Goal: Navigation & Orientation: Find specific page/section

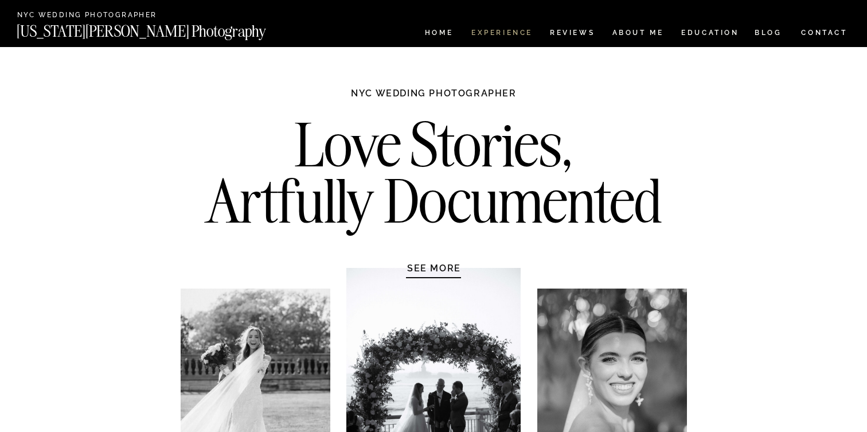
click at [509, 33] on nav "Experience" at bounding box center [501, 34] width 60 height 10
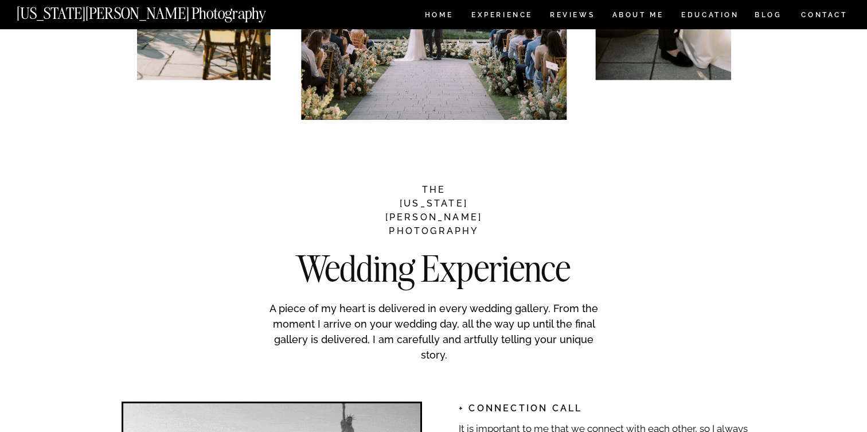
scroll to position [1344, 0]
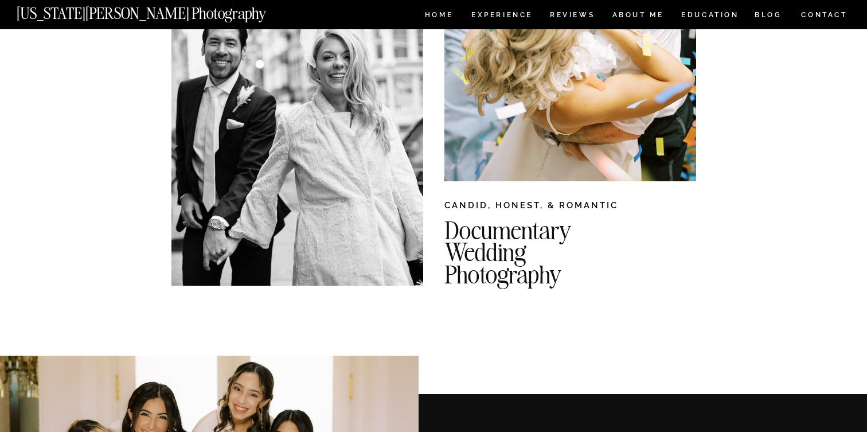
scroll to position [0, 0]
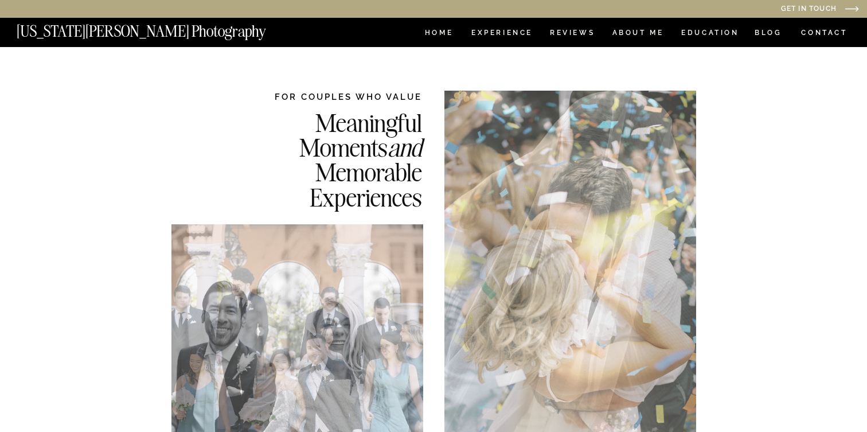
click at [836, 33] on nav "CONTACT" at bounding box center [824, 32] width 48 height 13
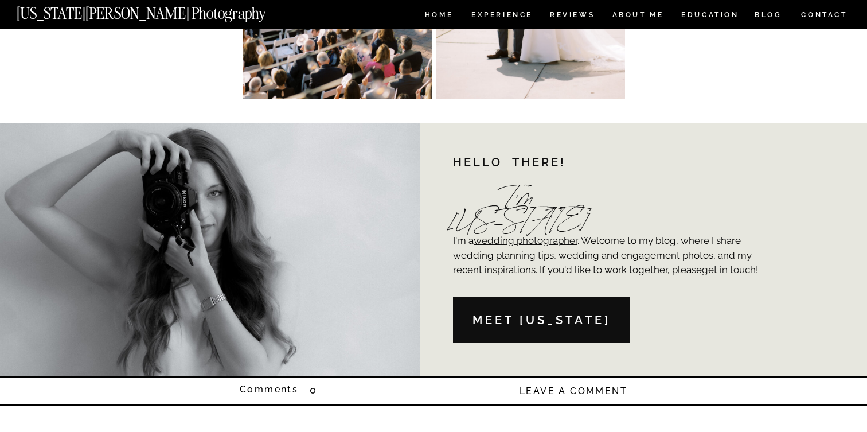
scroll to position [2556, 0]
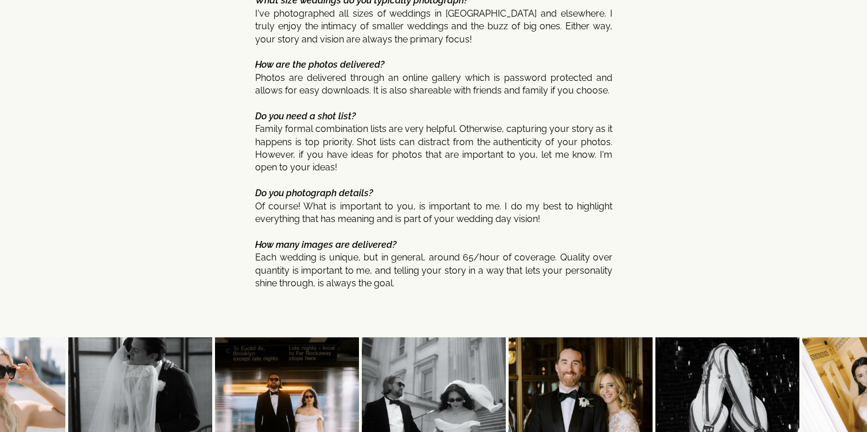
scroll to position [5940, 0]
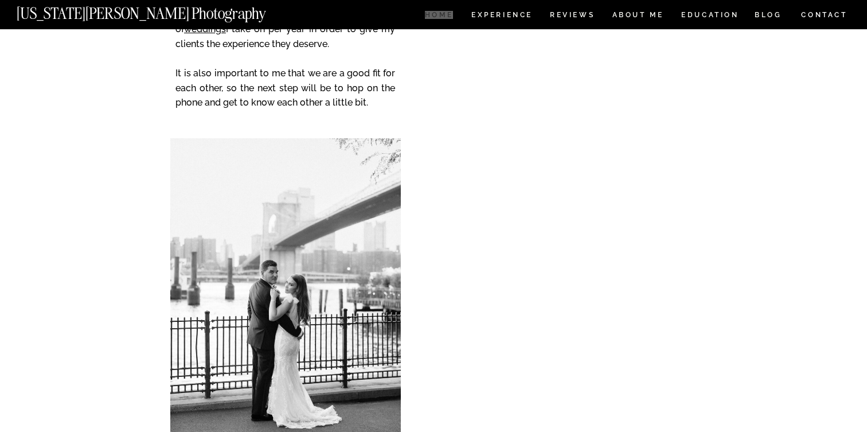
scroll to position [213, 0]
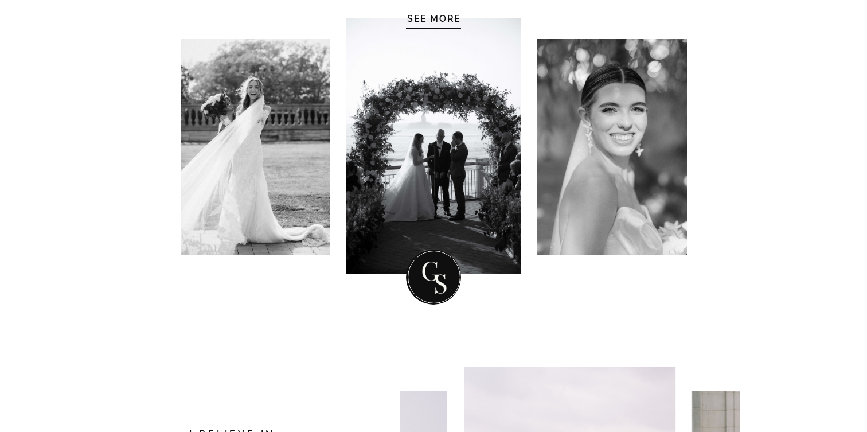
scroll to position [199, 0]
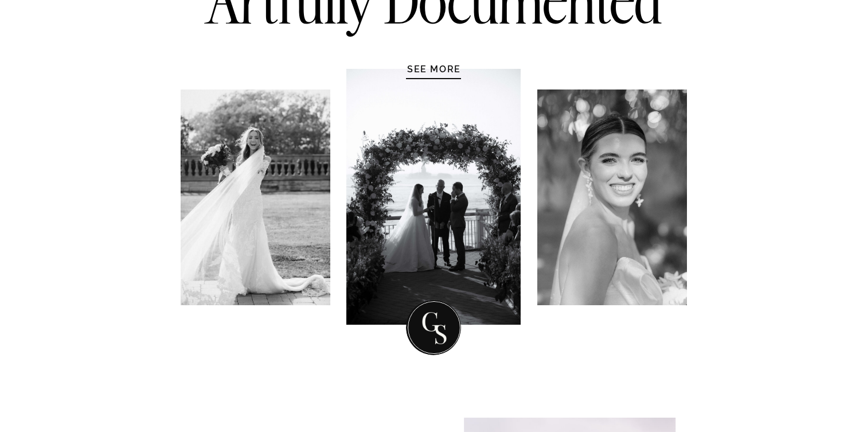
click at [444, 76] on div at bounding box center [433, 197] width 174 height 256
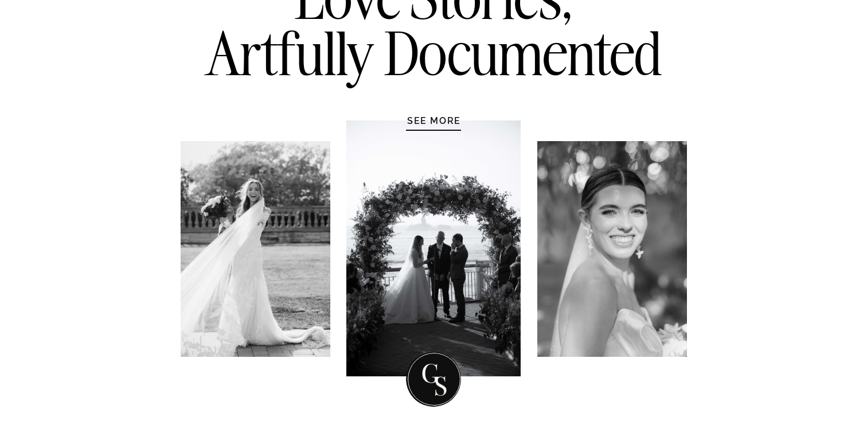
click at [444, 122] on h1 "SEE MORE" at bounding box center [434, 120] width 109 height 11
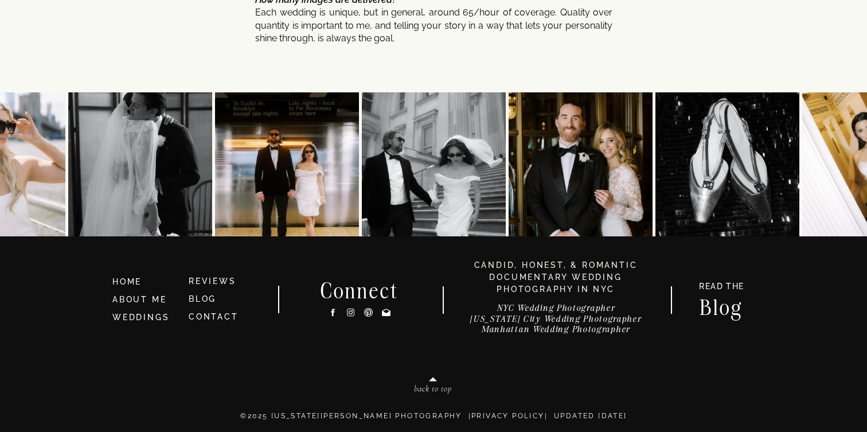
scroll to position [6187, 0]
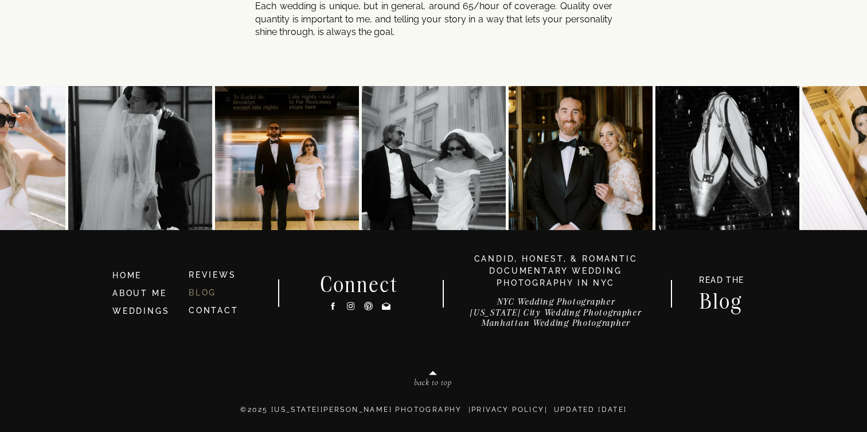
click at [204, 296] on link "BLOG" at bounding box center [203, 292] width 28 height 9
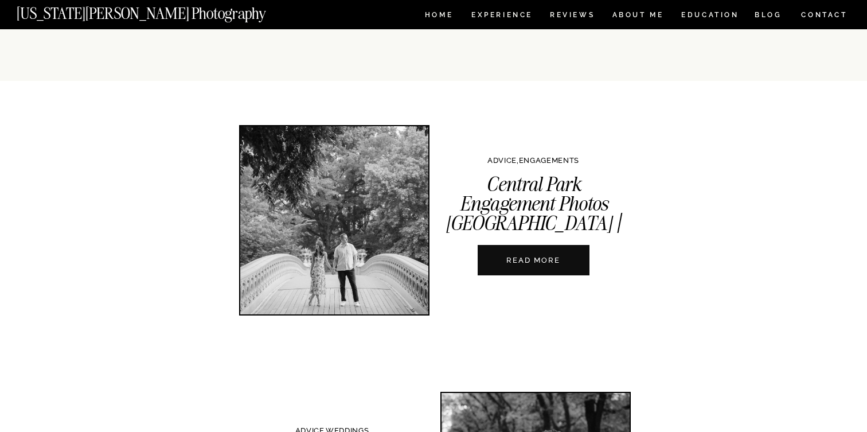
scroll to position [237, 0]
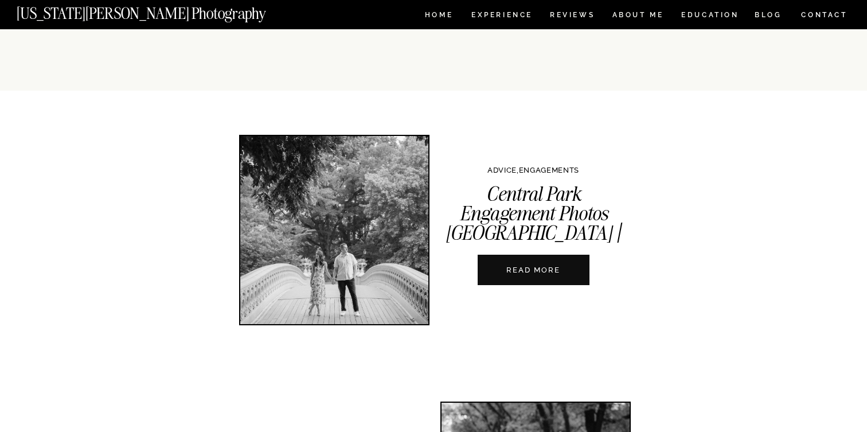
click at [544, 264] on nav "READ MORE" at bounding box center [533, 269] width 127 height 11
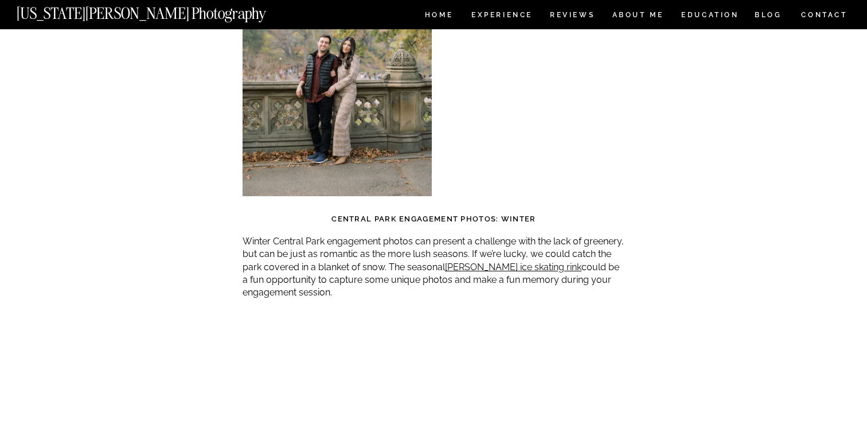
scroll to position [2853, 0]
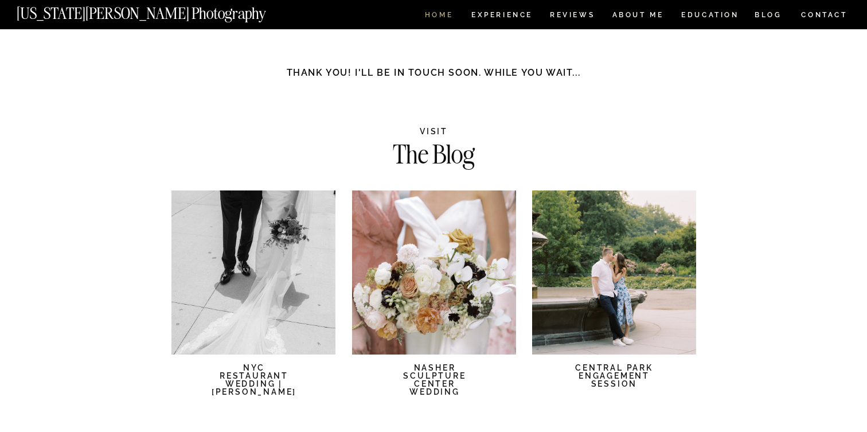
click at [445, 15] on nav "HOME" at bounding box center [439, 16] width 33 height 10
